Goal: Task Accomplishment & Management: Manage account settings

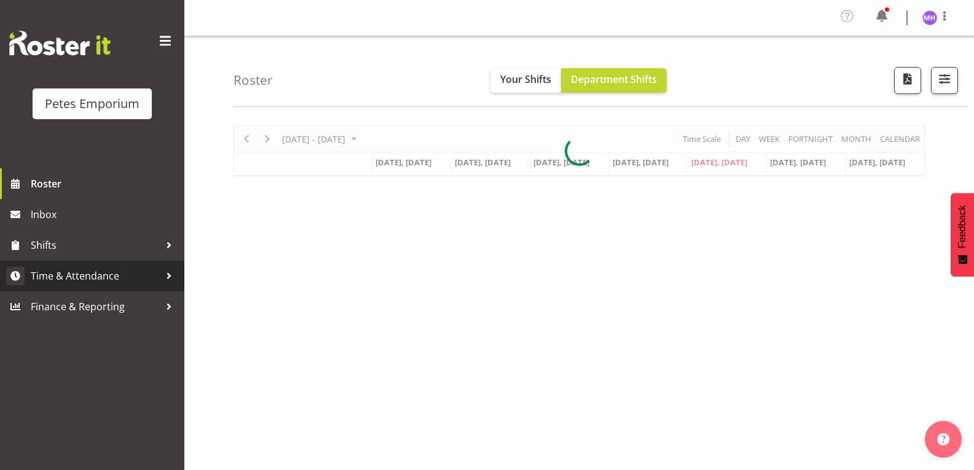
click at [106, 275] on span "Time & Attendance" at bounding box center [95, 276] width 129 height 18
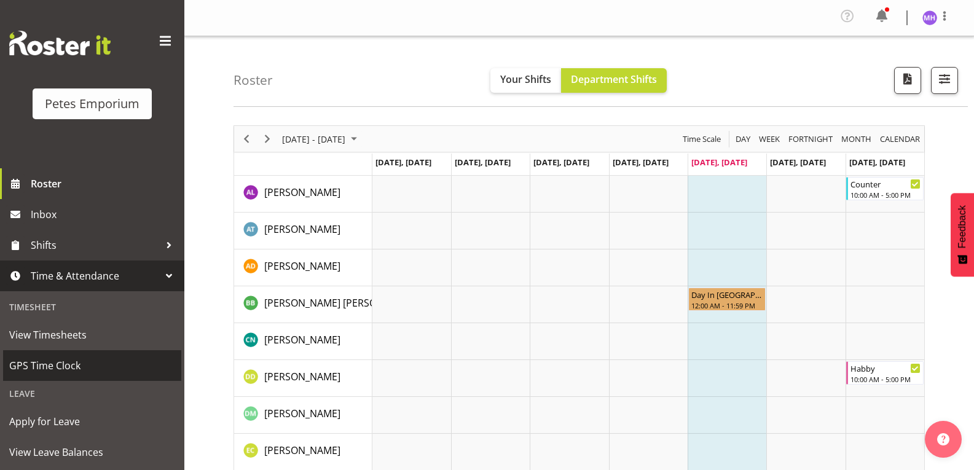
click at [83, 369] on span "GPS Time Clock" at bounding box center [92, 365] width 166 height 18
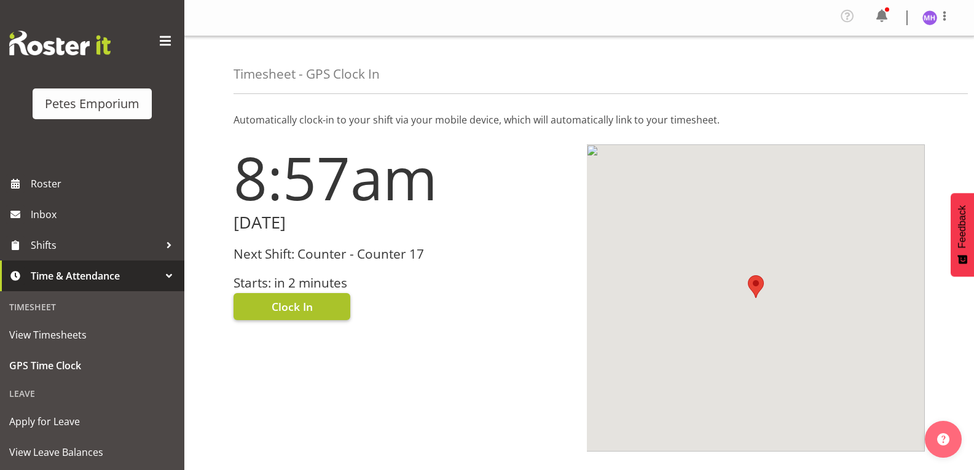
click at [316, 309] on button "Clock In" at bounding box center [292, 306] width 117 height 27
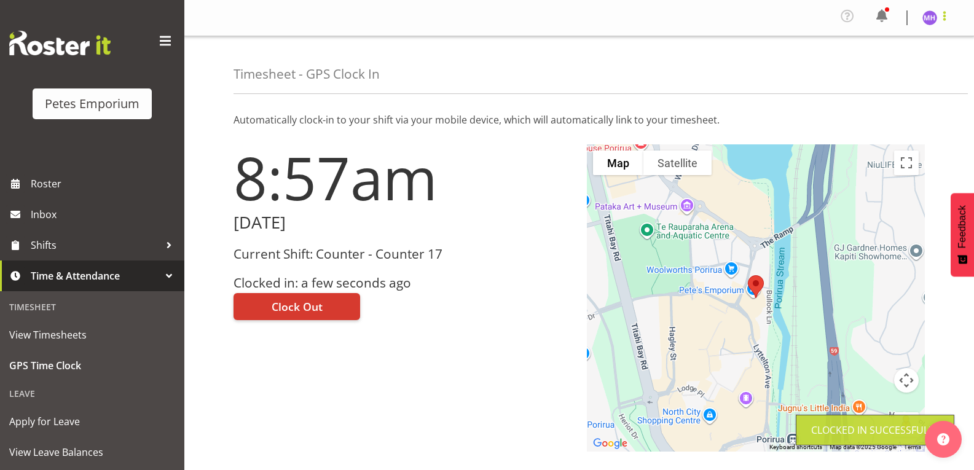
click at [940, 22] on span at bounding box center [944, 16] width 15 height 15
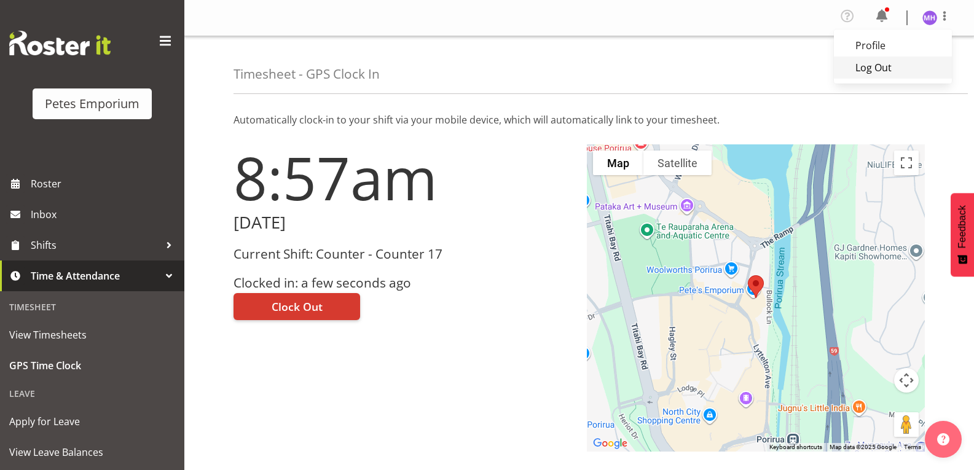
click at [881, 63] on link "Log Out" at bounding box center [893, 68] width 118 height 22
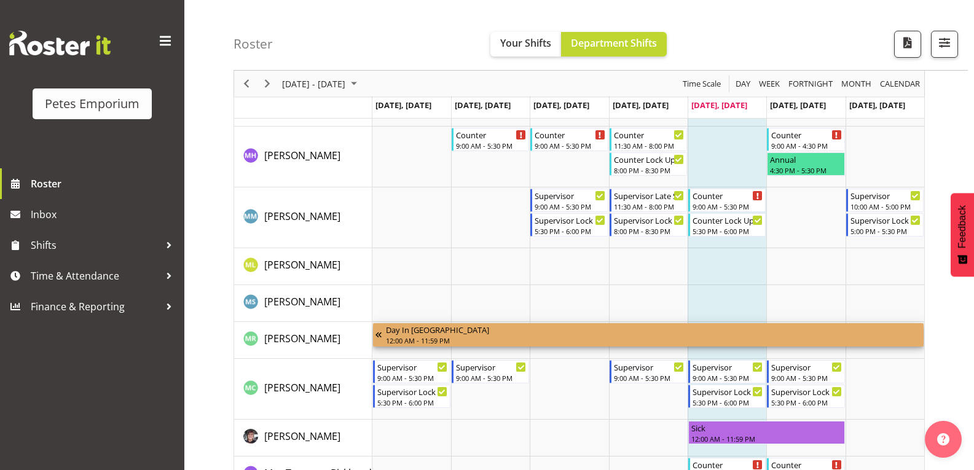
scroll to position [671, 0]
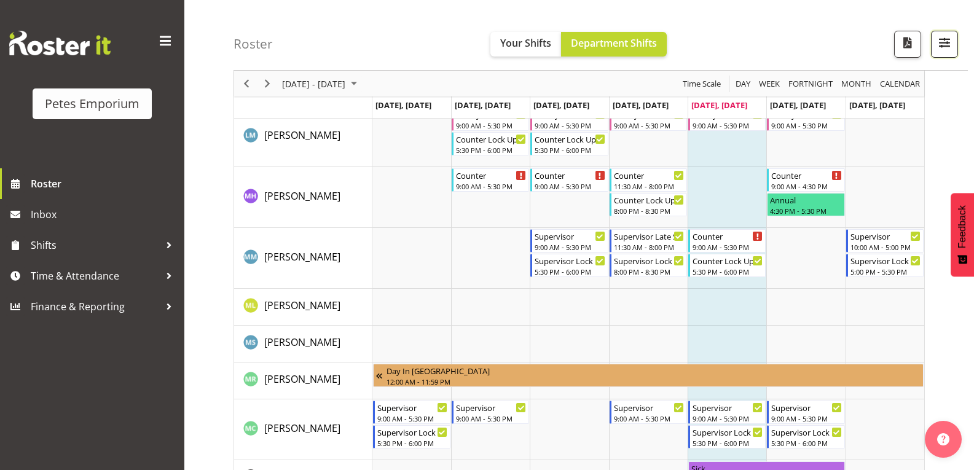
click at [943, 53] on span "button" at bounding box center [945, 46] width 4 height 15
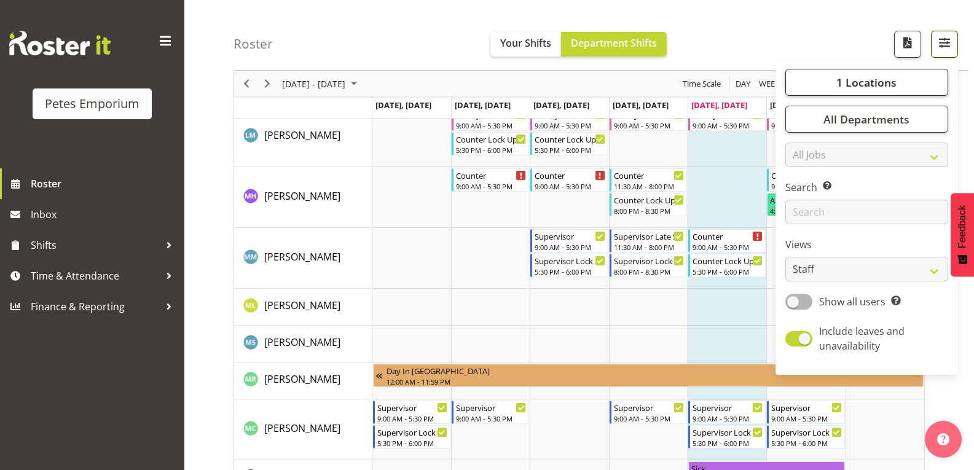
click at [901, 91] on button "1 Locations" at bounding box center [866, 82] width 163 height 27
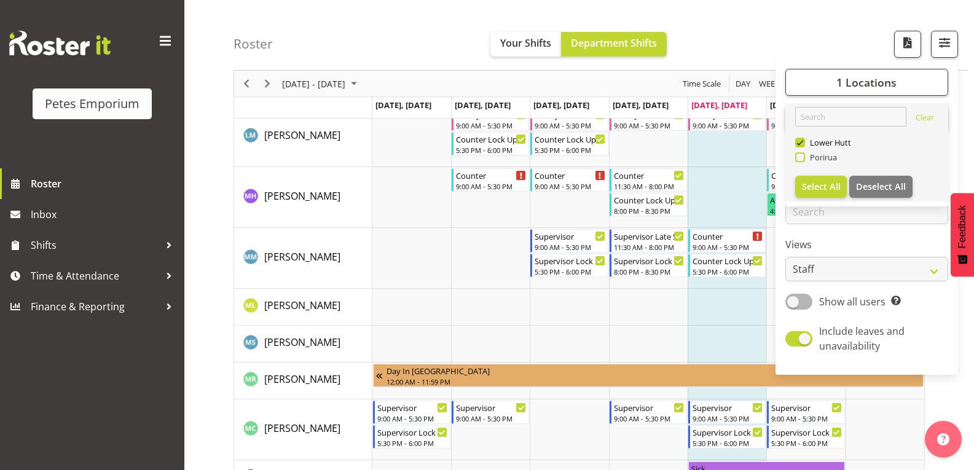
click at [830, 159] on span "Porirua" at bounding box center [821, 157] width 33 height 10
click at [803, 159] on input "Porirua" at bounding box center [799, 158] width 8 height 8
checkbox input "true"
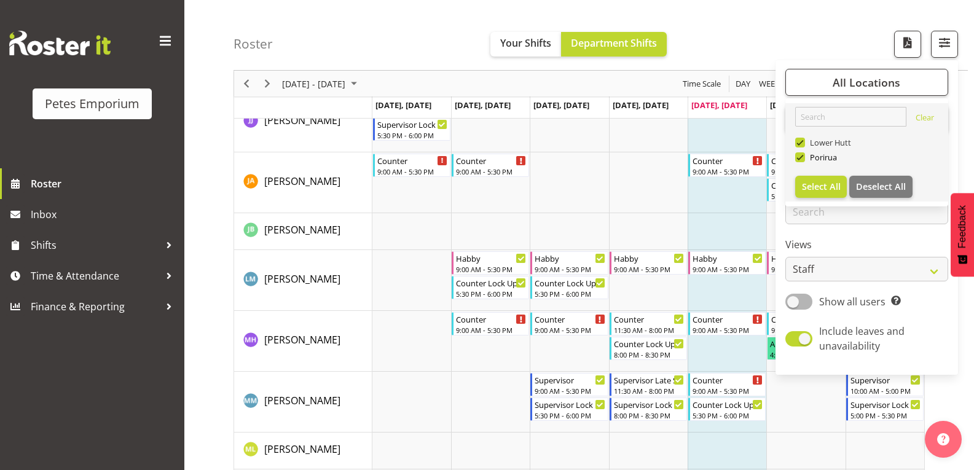
click at [806, 146] on span "Lower Hutt" at bounding box center [828, 143] width 47 height 10
click at [803, 146] on input "Lower Hutt" at bounding box center [799, 143] width 8 height 8
checkbox input "false"
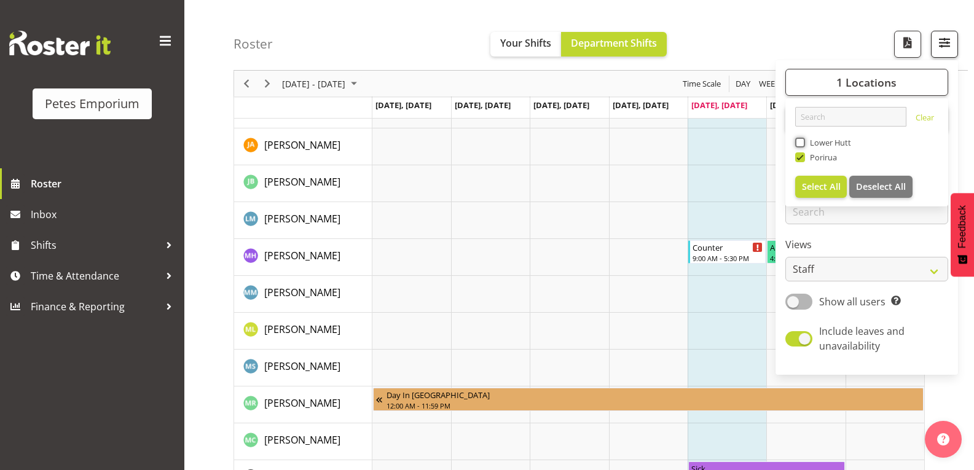
click at [945, 47] on span "button" at bounding box center [945, 42] width 16 height 16
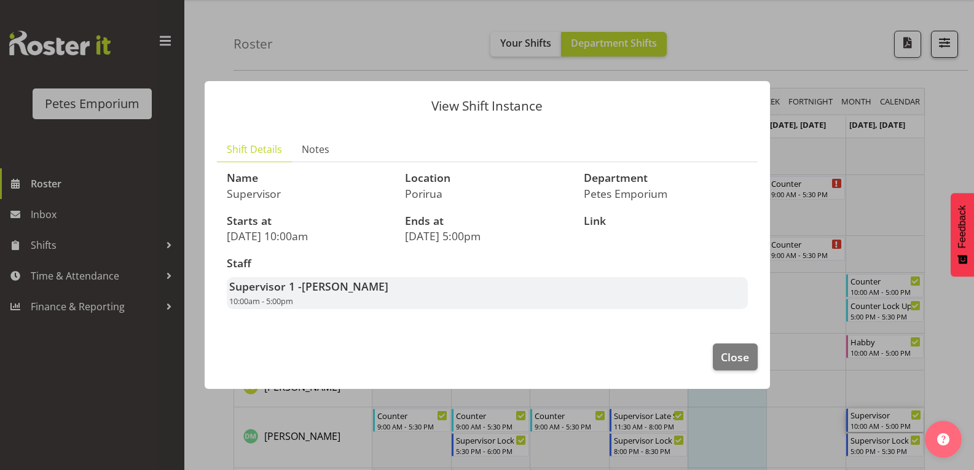
scroll to position [33, 0]
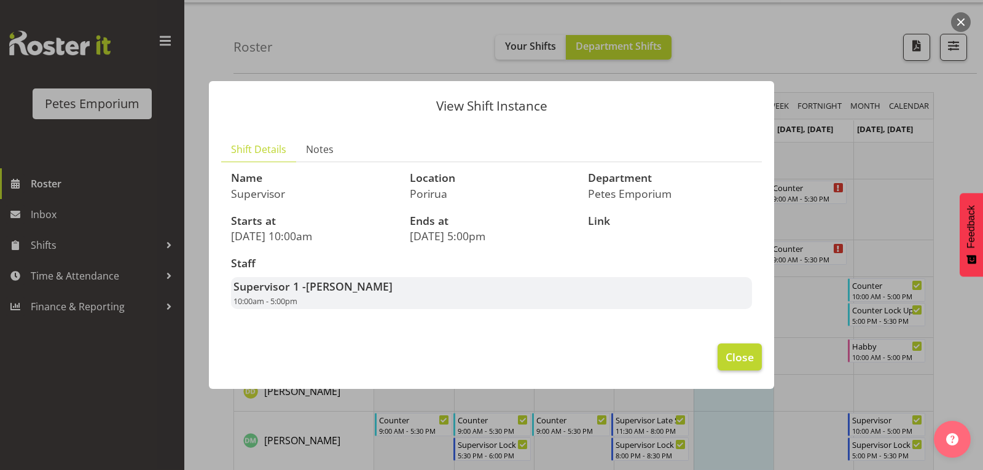
click at [738, 369] on button "Close" at bounding box center [740, 357] width 44 height 27
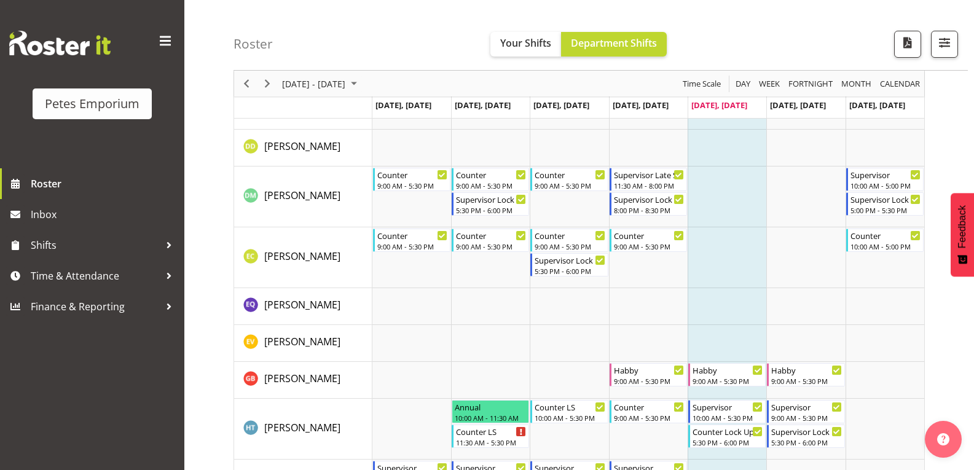
scroll to position [264, 0]
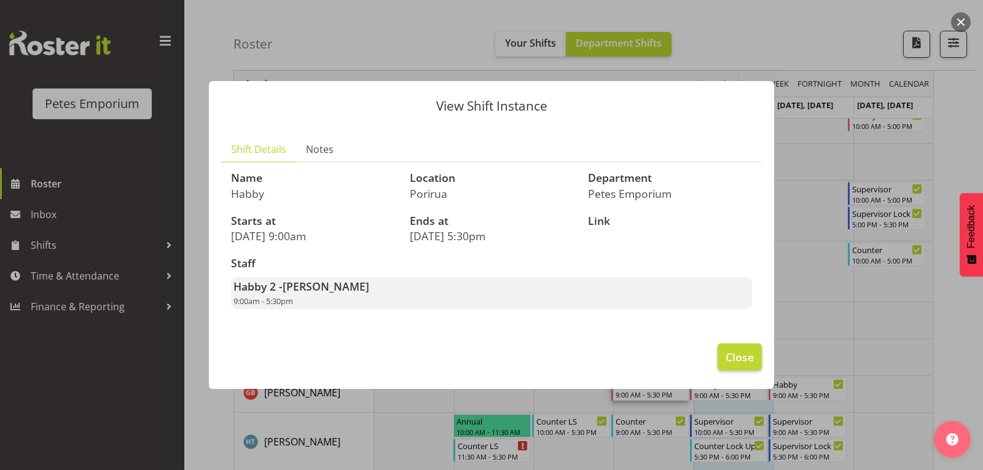
click at [746, 358] on span "Close" at bounding box center [740, 357] width 28 height 16
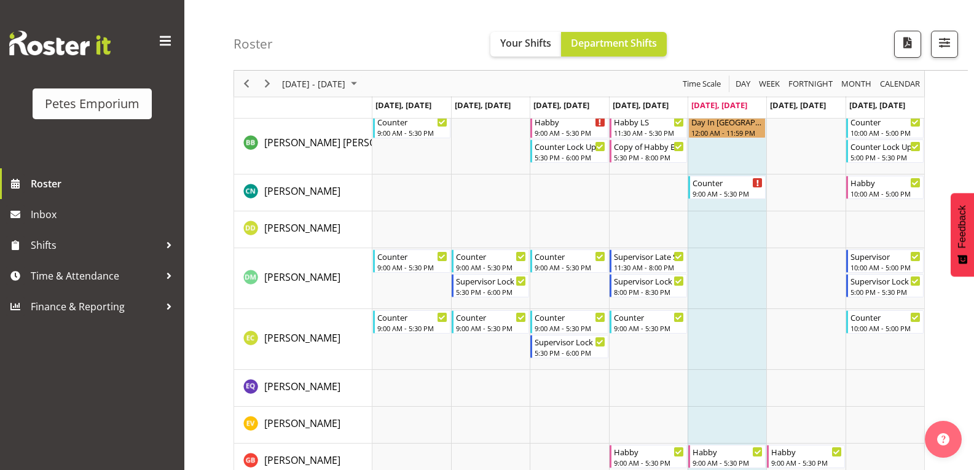
scroll to position [0, 0]
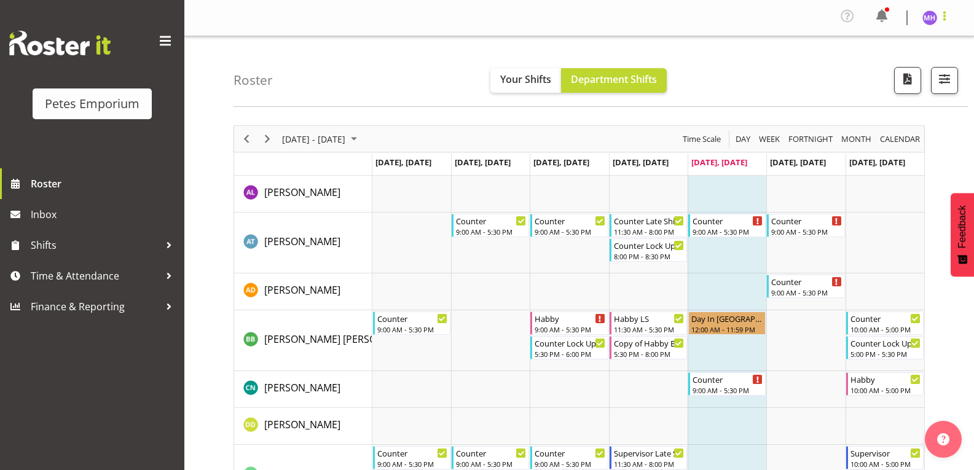
click at [945, 19] on span at bounding box center [944, 16] width 15 height 15
click at [890, 73] on link "Log Out" at bounding box center [893, 68] width 118 height 22
